Goal: Task Accomplishment & Management: Use online tool/utility

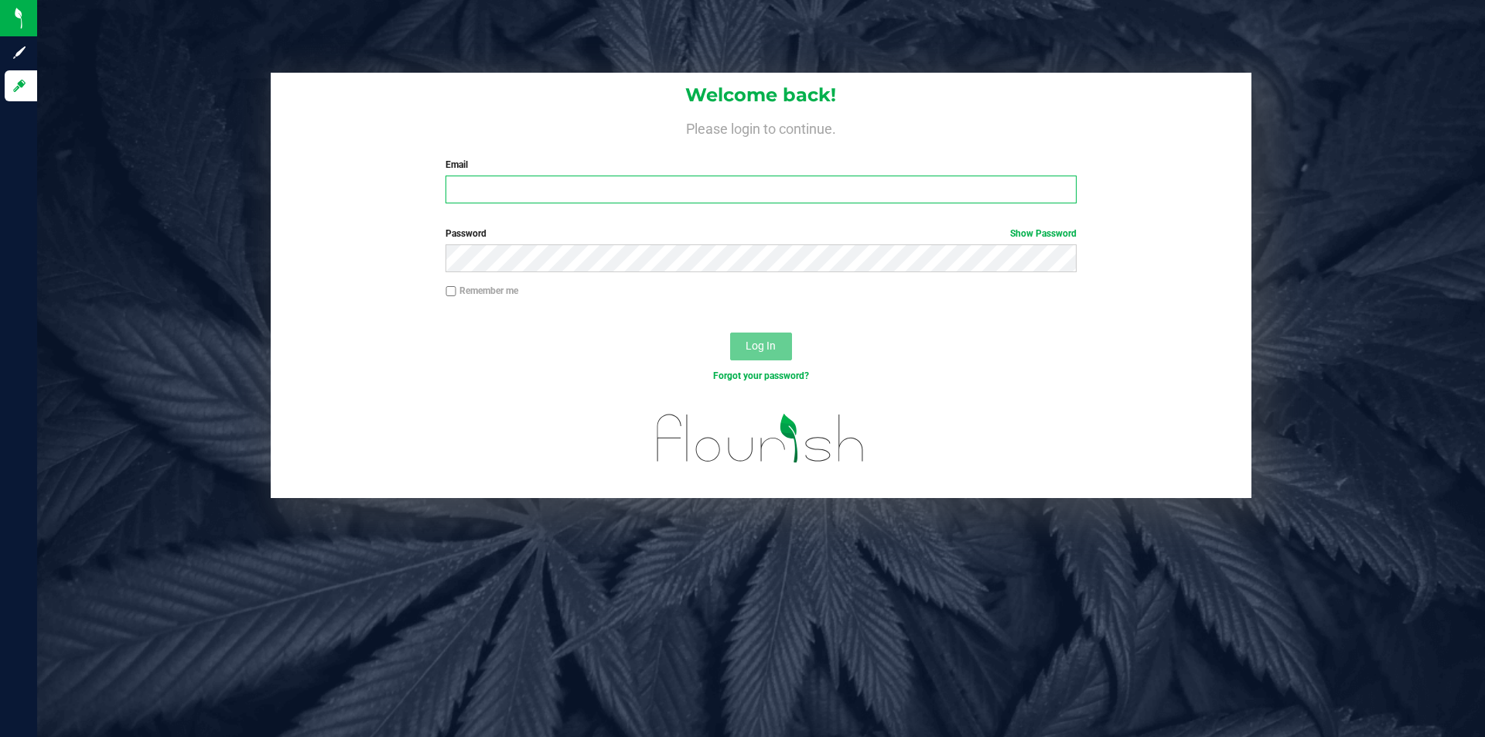
click at [505, 186] on input "Email" at bounding box center [760, 190] width 630 height 28
type input "[PERSON_NAME][EMAIL_ADDRESS][DOMAIN_NAME]"
click at [730, 333] on button "Log In" at bounding box center [761, 347] width 62 height 28
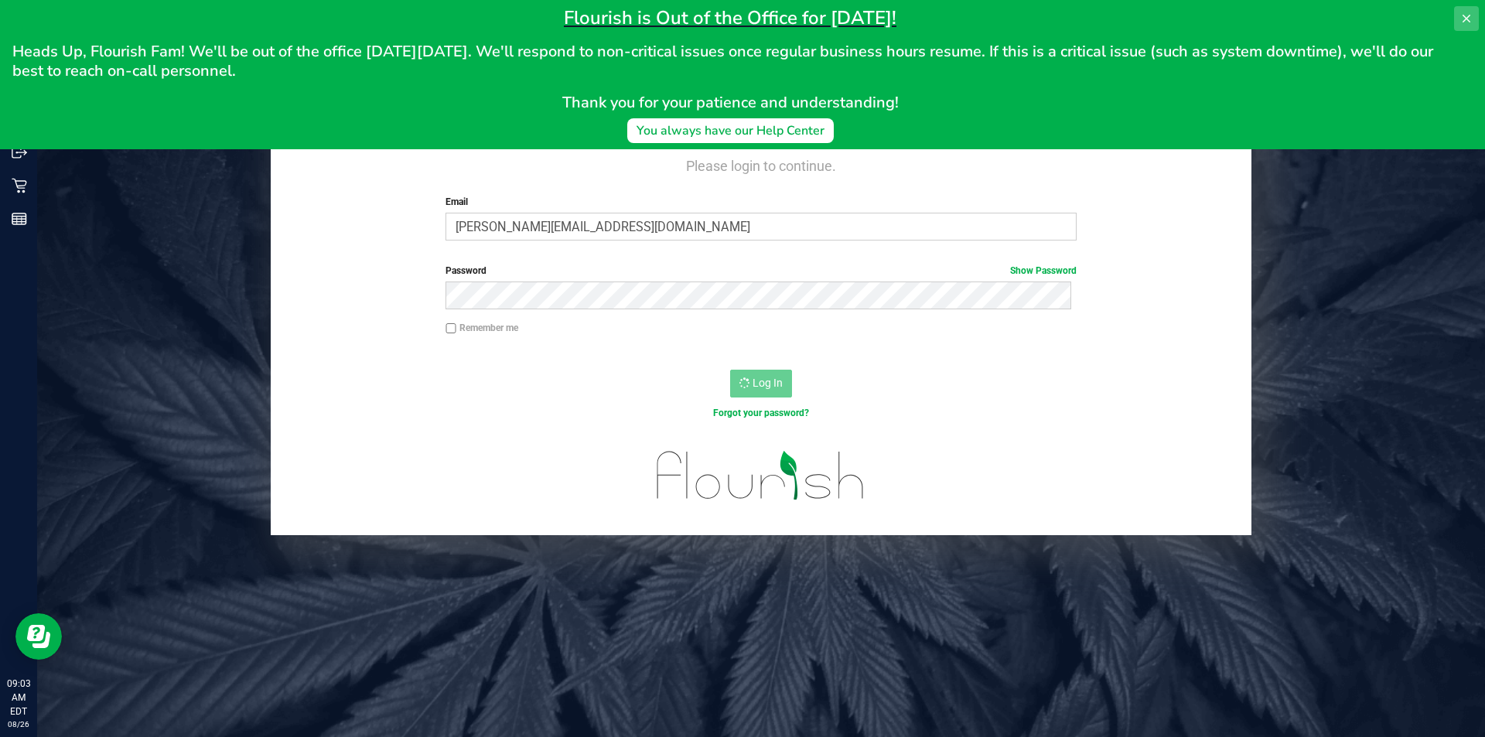
click at [1464, 17] on icon at bounding box center [1467, 19] width 8 height 8
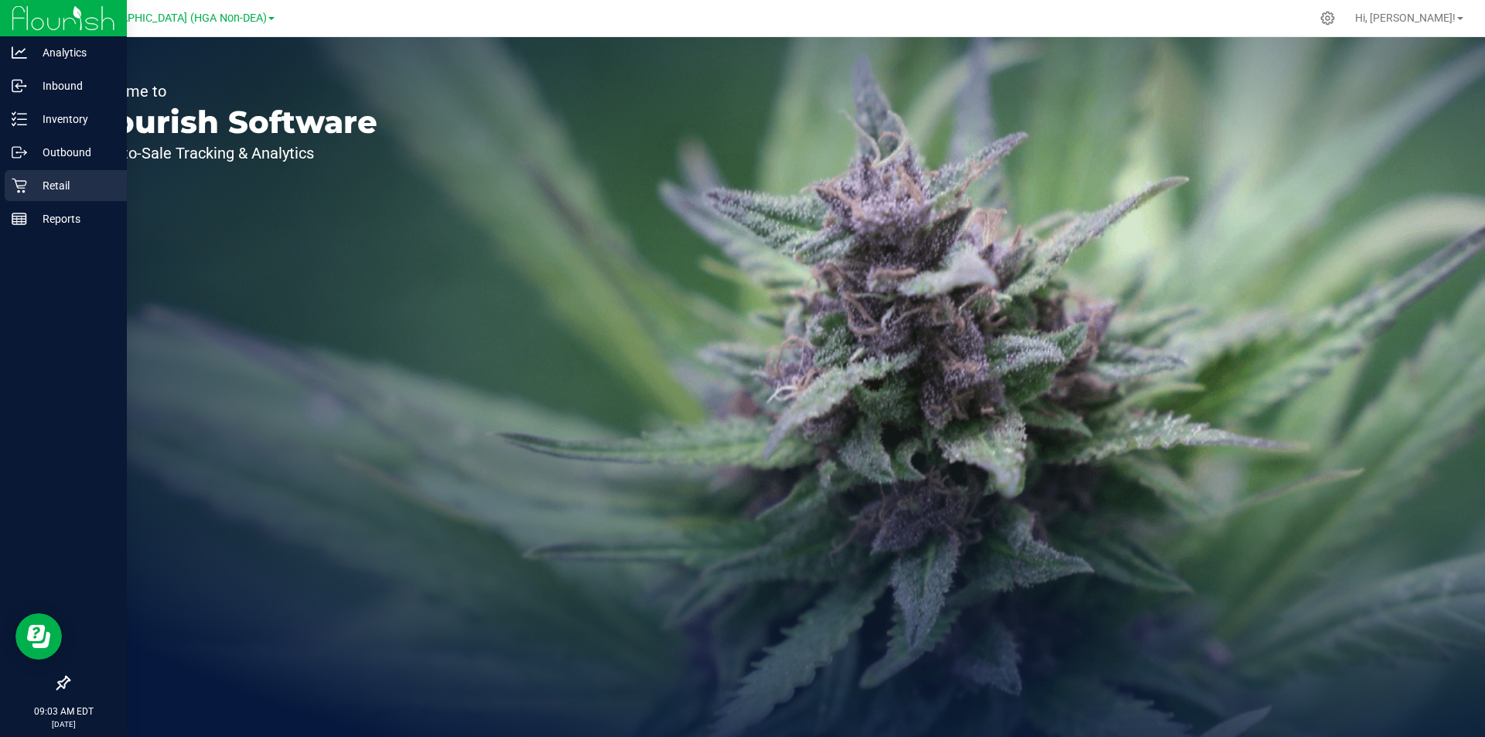
click at [12, 181] on icon at bounding box center [19, 185] width 15 height 15
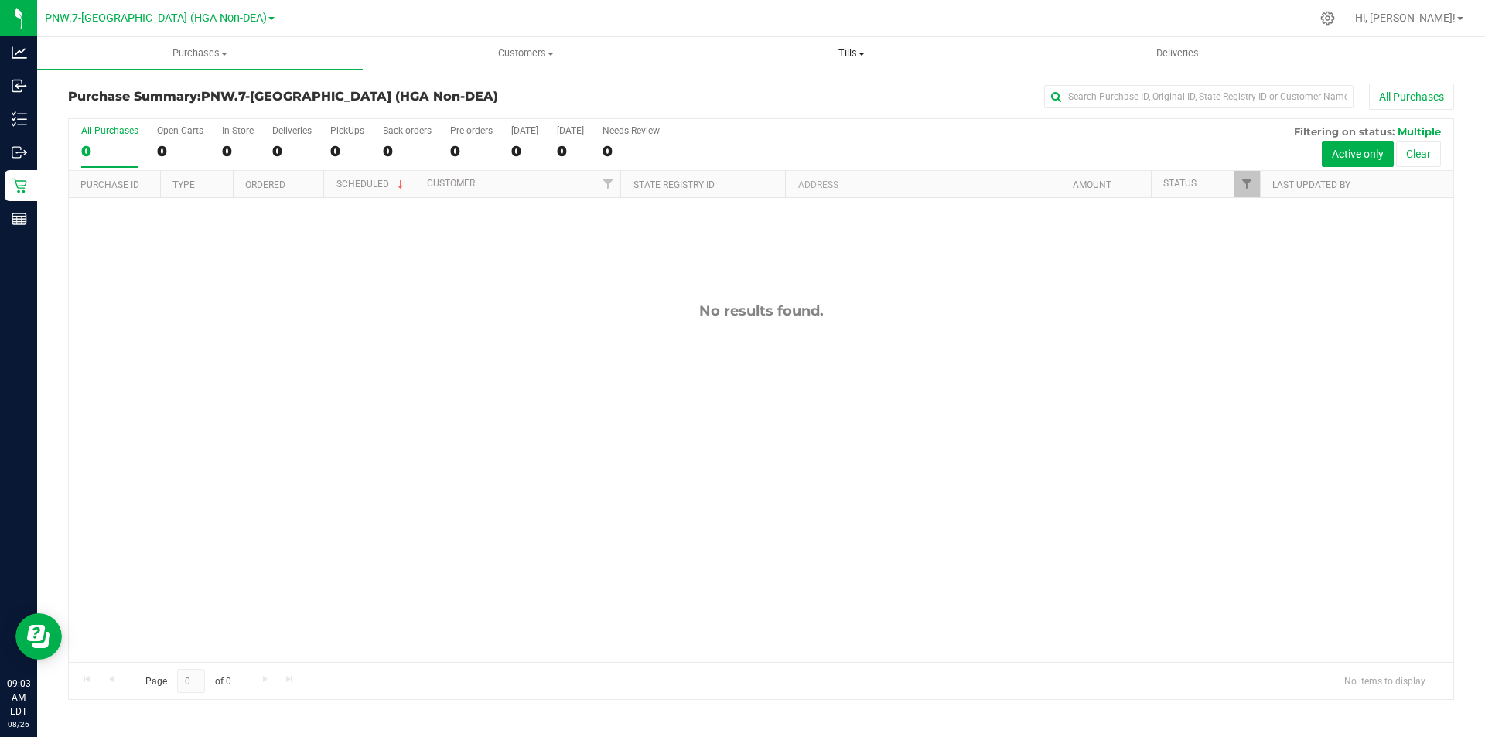
click at [843, 55] on span "Tills" at bounding box center [851, 53] width 324 height 14
click at [798, 91] on li "Manage tills" at bounding box center [851, 93] width 326 height 19
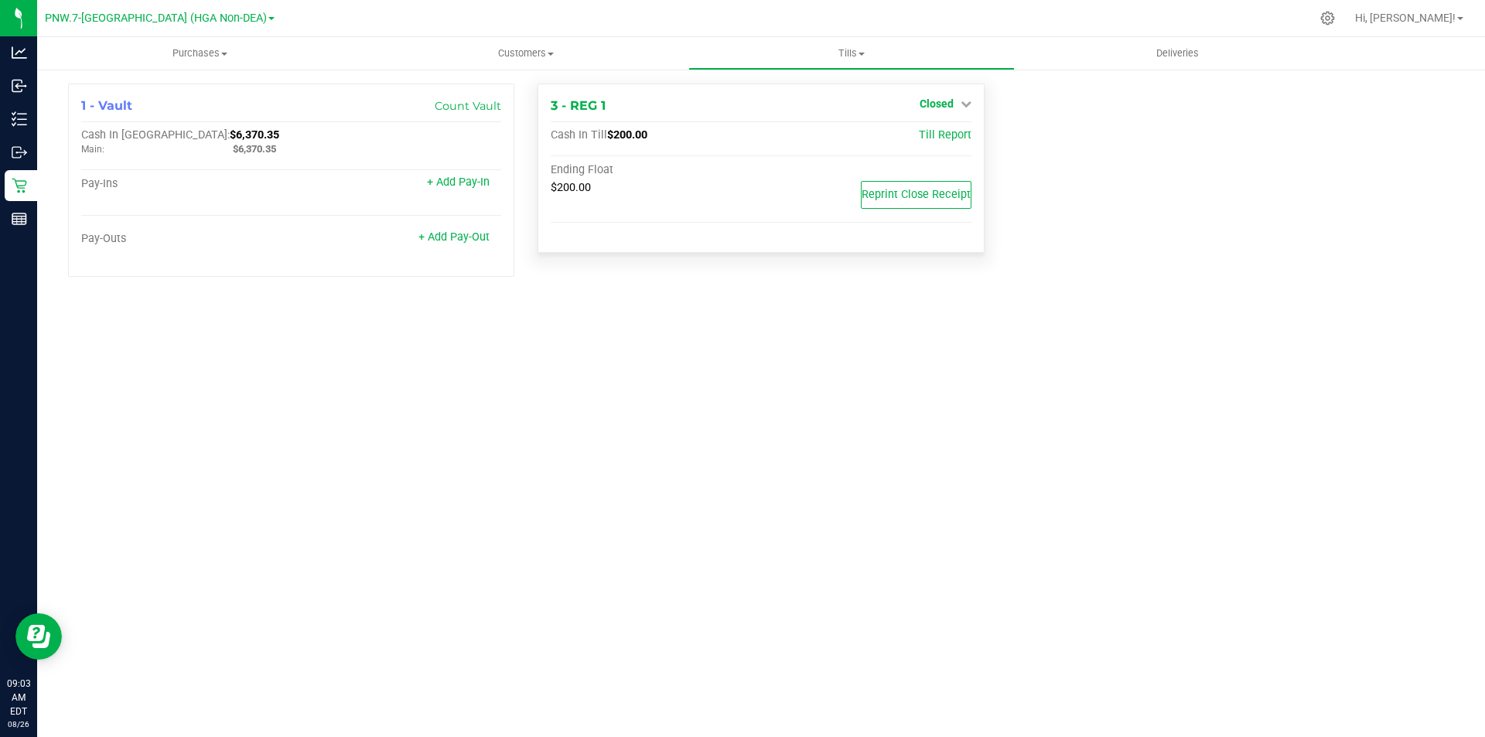
click at [934, 102] on span "Closed" at bounding box center [937, 103] width 34 height 12
click at [933, 134] on link "Open Till" at bounding box center [936, 136] width 41 height 12
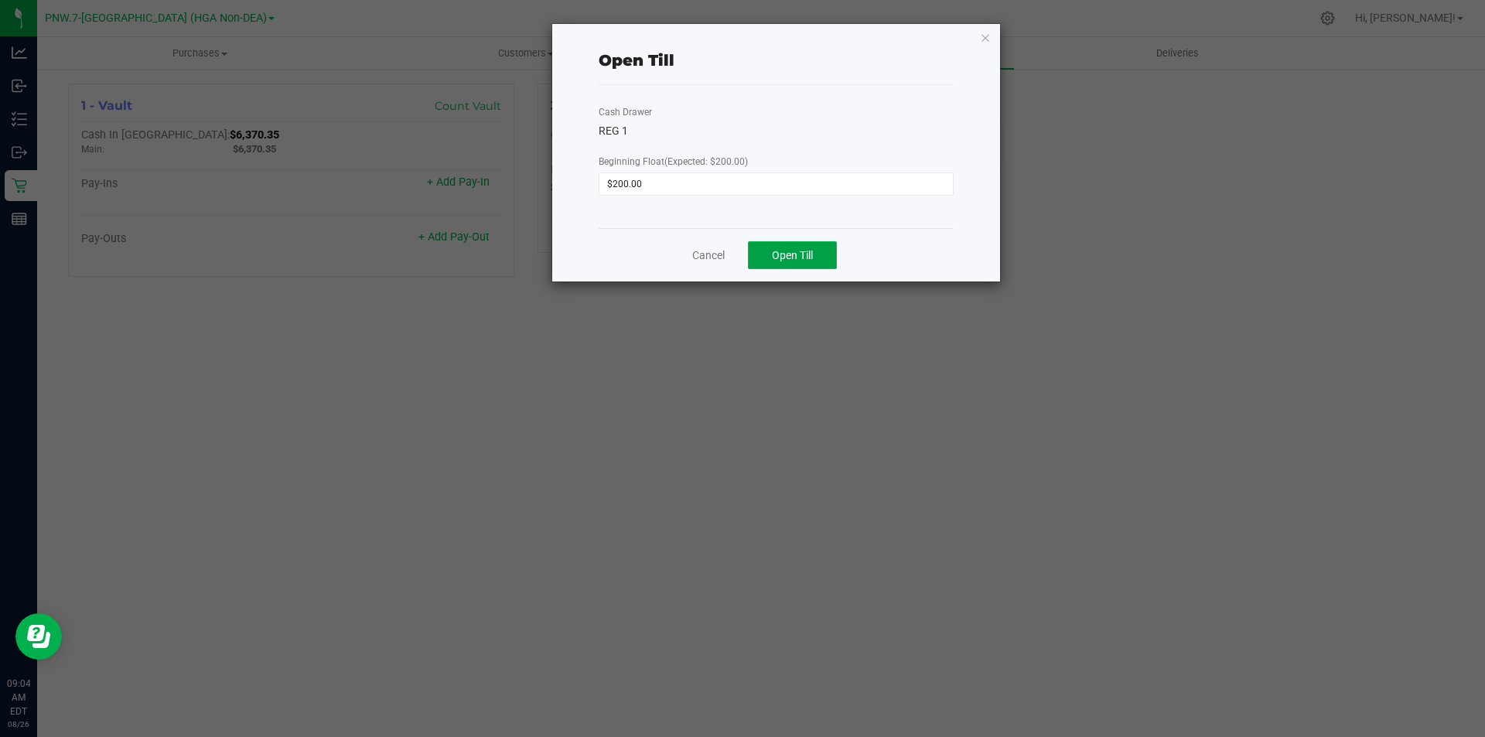
click at [788, 249] on span "Open Till" at bounding box center [792, 255] width 41 height 12
